Goal: Check status: Check status

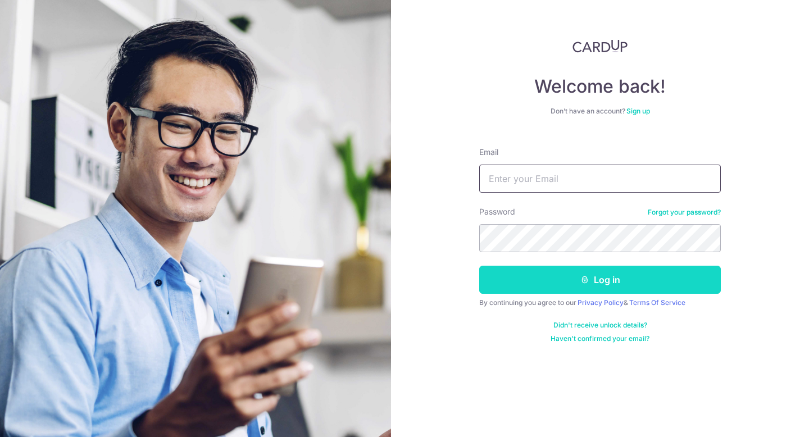
type input "[EMAIL_ADDRESS][DOMAIN_NAME]"
click at [495, 283] on button "Log in" at bounding box center [601, 280] width 242 height 28
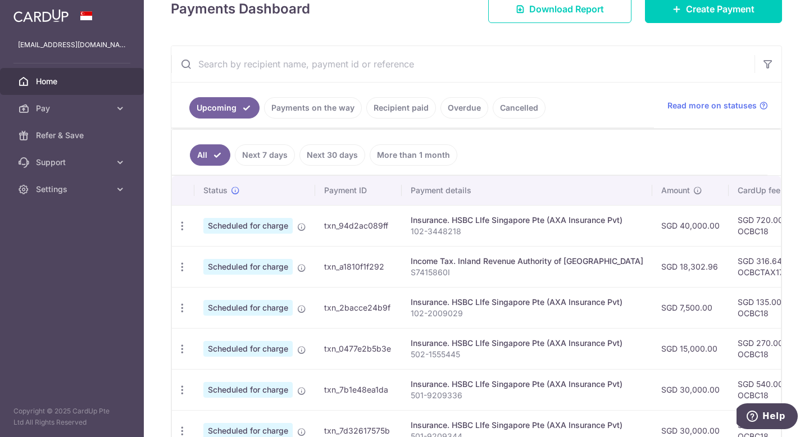
scroll to position [173, 0]
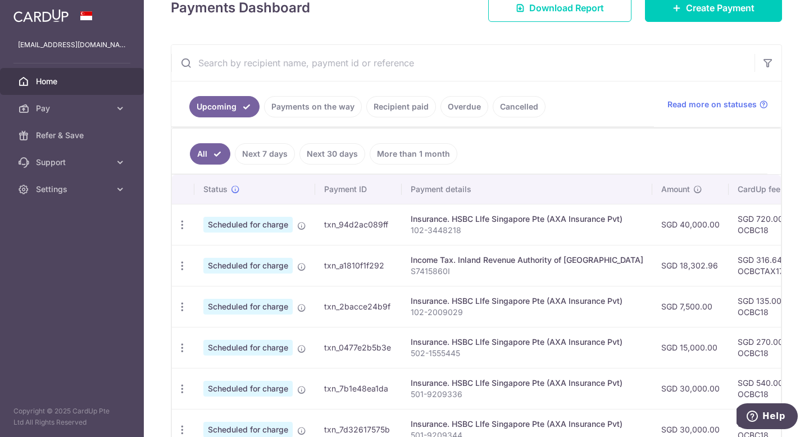
click at [332, 110] on link "Payments on the way" at bounding box center [313, 106] width 98 height 21
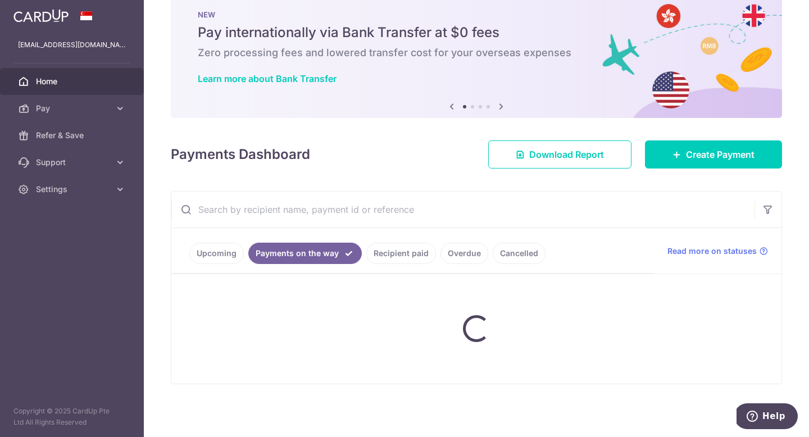
scroll to position [70, 0]
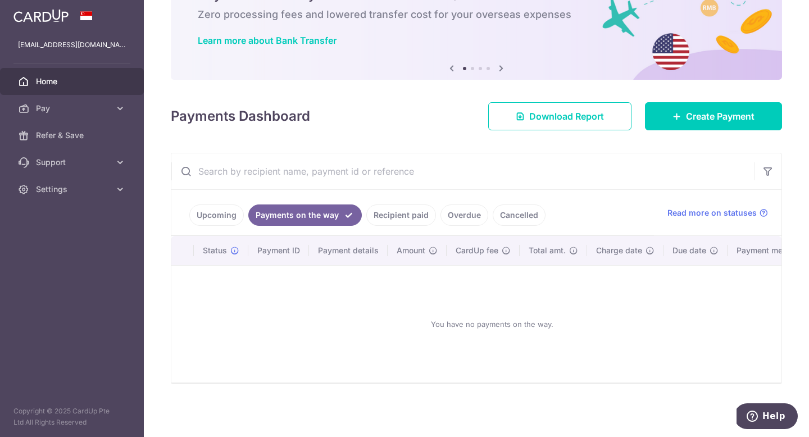
click at [410, 211] on link "Recipient paid" at bounding box center [402, 215] width 70 height 21
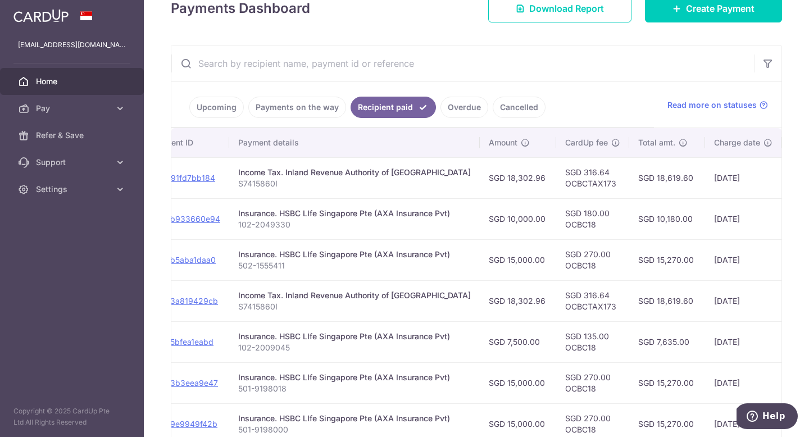
scroll to position [169, 0]
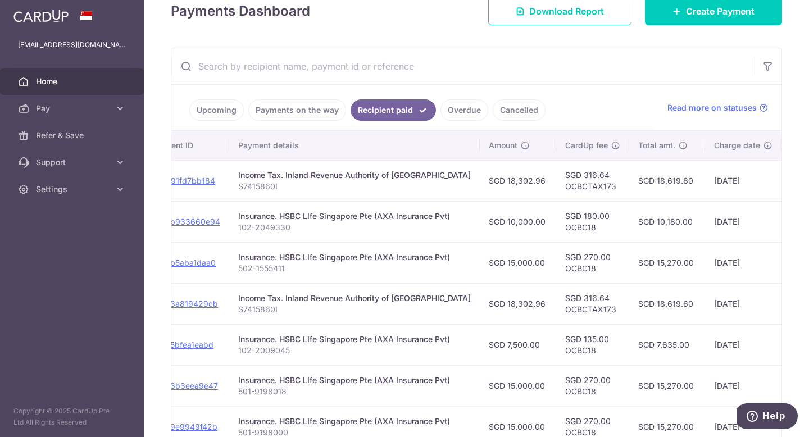
click at [456, 108] on link "Overdue" at bounding box center [465, 109] width 48 height 21
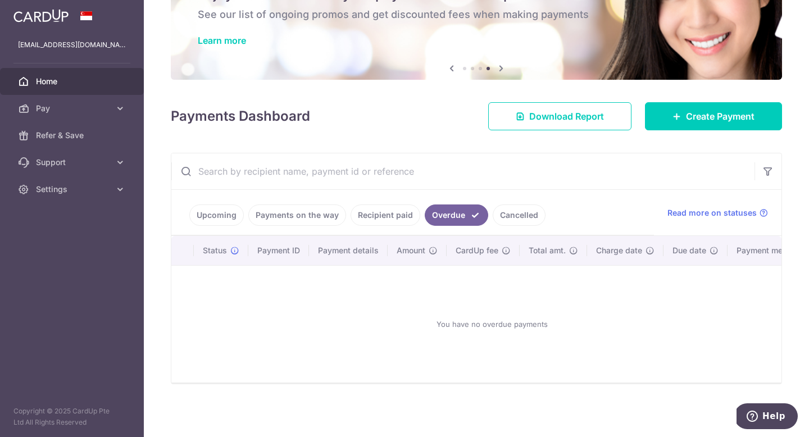
scroll to position [70, 0]
click at [517, 215] on link "Cancelled" at bounding box center [519, 215] width 53 height 21
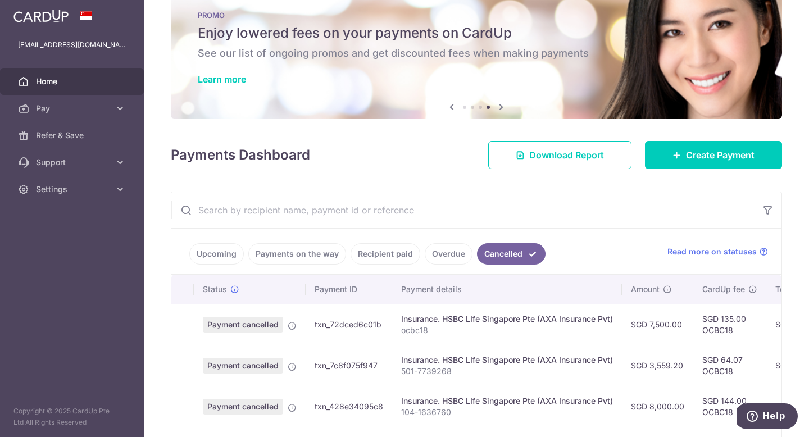
scroll to position [169, 0]
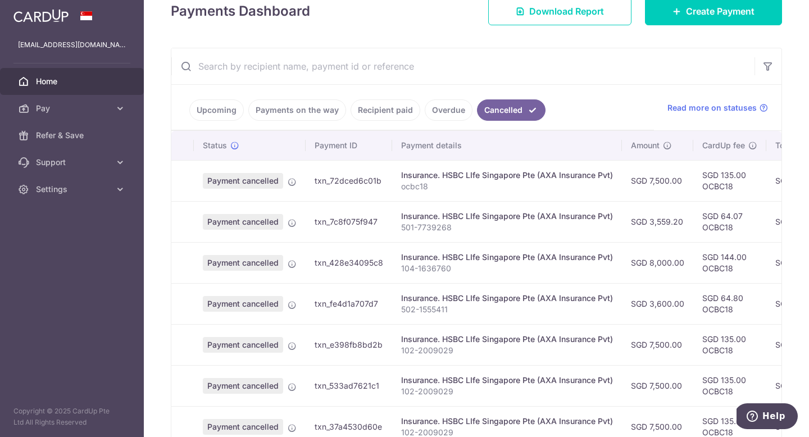
click at [296, 107] on link "Payments on the way" at bounding box center [297, 109] width 98 height 21
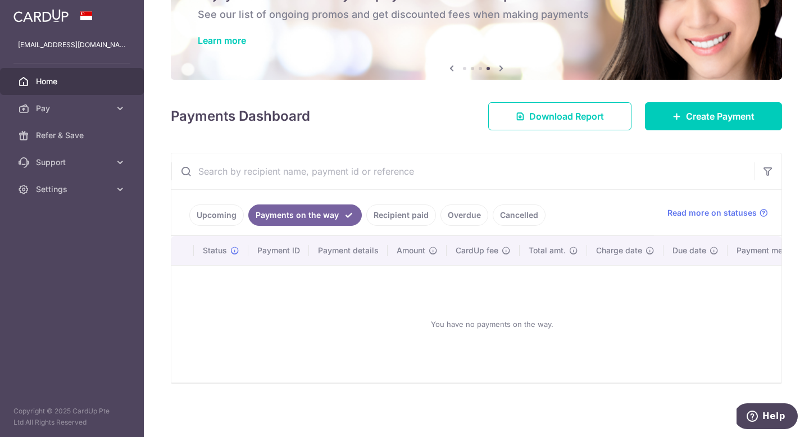
click at [215, 211] on link "Upcoming" at bounding box center [216, 215] width 55 height 21
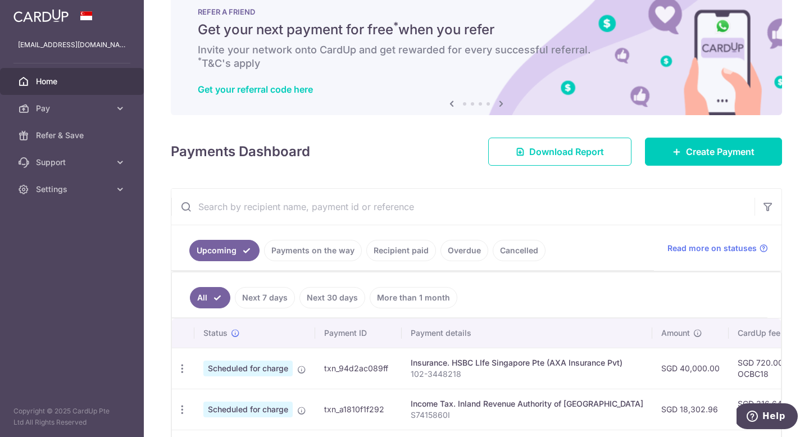
scroll to position [0, 0]
